Goal: Browse casually: Explore the website without a specific task or goal

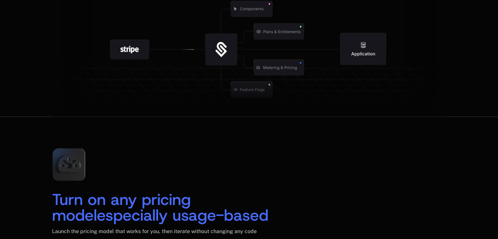
scroll to position [824, 0]
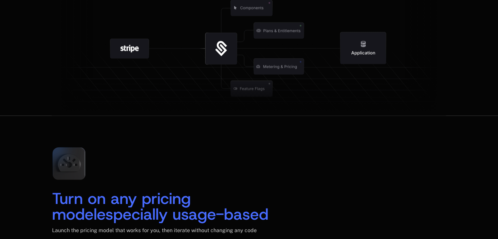
drag, startPoint x: 242, startPoint y: 65, endPoint x: 253, endPoint y: 75, distance: 15.3
click at [257, 93] on g at bounding box center [288, 88] width 605 height 230
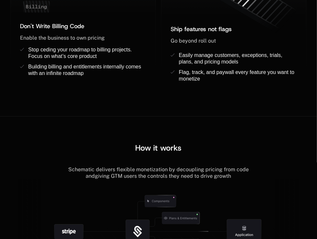
scroll to position [816, 0]
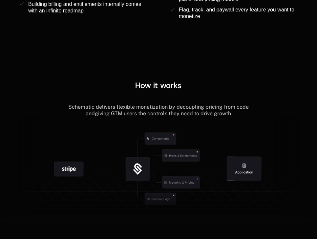
click at [172, 158] on icon at bounding box center [160, 138] width 51 height 51
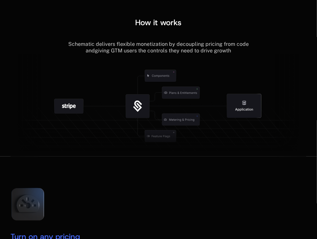
scroll to position [882, 0]
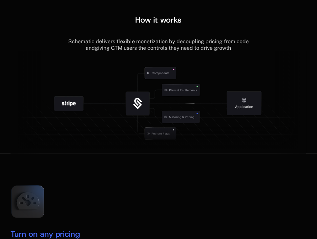
scroll to position [882, 0]
click at [204, 110] on icon at bounding box center [180, 90] width 51 height 51
drag, startPoint x: 201, startPoint y: 80, endPoint x: 181, endPoint y: 80, distance: 19.7
click at [199, 80] on icon at bounding box center [180, 90] width 51 height 51
drag, startPoint x: 181, startPoint y: 80, endPoint x: 181, endPoint y: 75, distance: 4.9
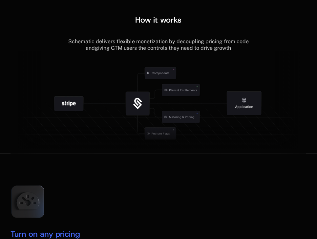
click at [181, 80] on icon at bounding box center [160, 73] width 51 height 51
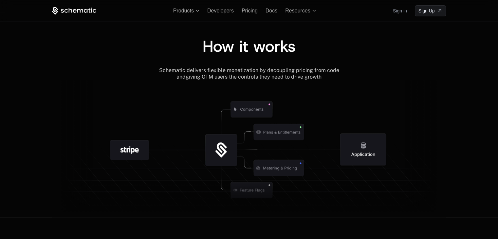
scroll to position [679, 0]
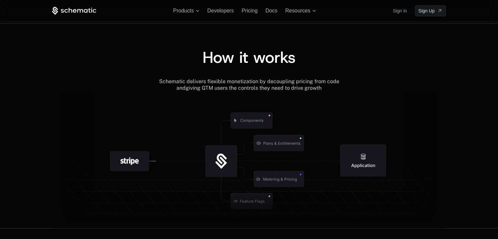
drag, startPoint x: 353, startPoint y: 161, endPoint x: 379, endPoint y: 163, distance: 26.3
click at [316, 163] on icon at bounding box center [363, 160] width 46 height 32
drag, startPoint x: 373, startPoint y: 164, endPoint x: 355, endPoint y: 161, distance: 17.7
click at [316, 161] on g at bounding box center [295, 201] width 605 height 230
